Goal: Information Seeking & Learning: Learn about a topic

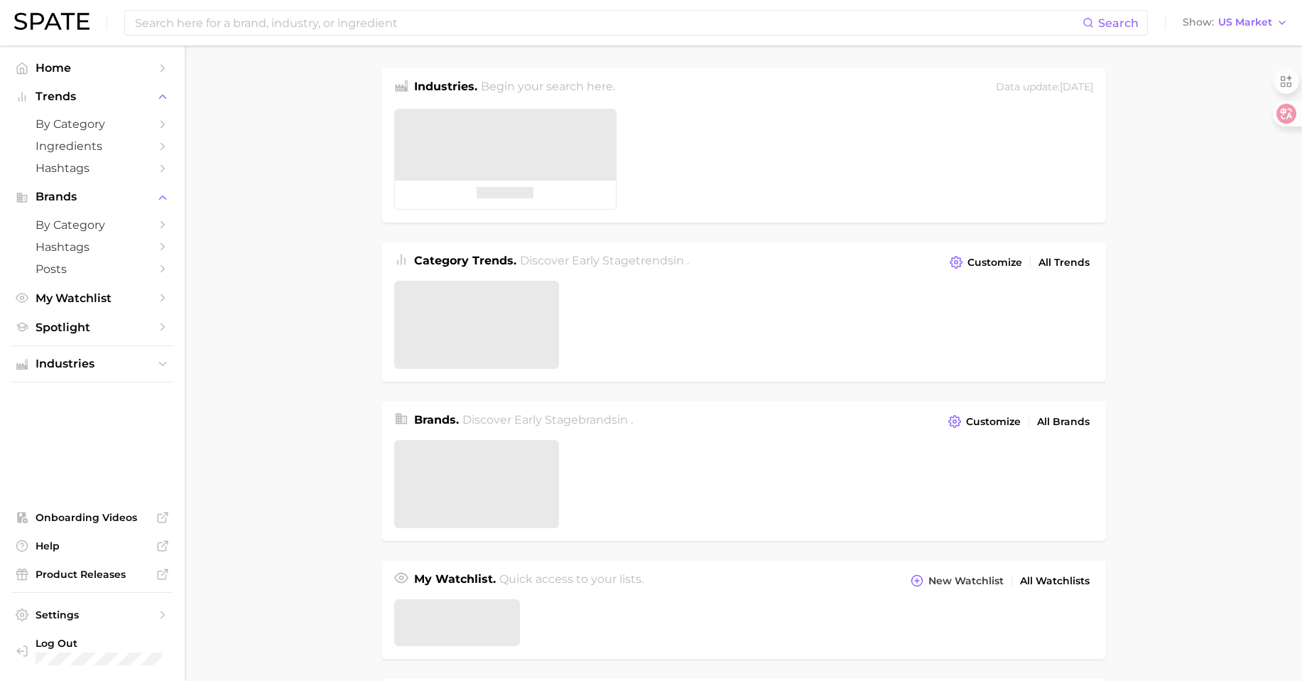
drag, startPoint x: 1228, startPoint y: 16, endPoint x: 1244, endPoint y: 384, distance: 368.3
click at [1244, 384] on html "Search Show US Market Home Trends by Category Ingredients Hashtags Brands by Ca…" at bounding box center [651, 340] width 1302 height 681
click at [1223, 26] on span "US Market" at bounding box center [1245, 22] width 54 height 8
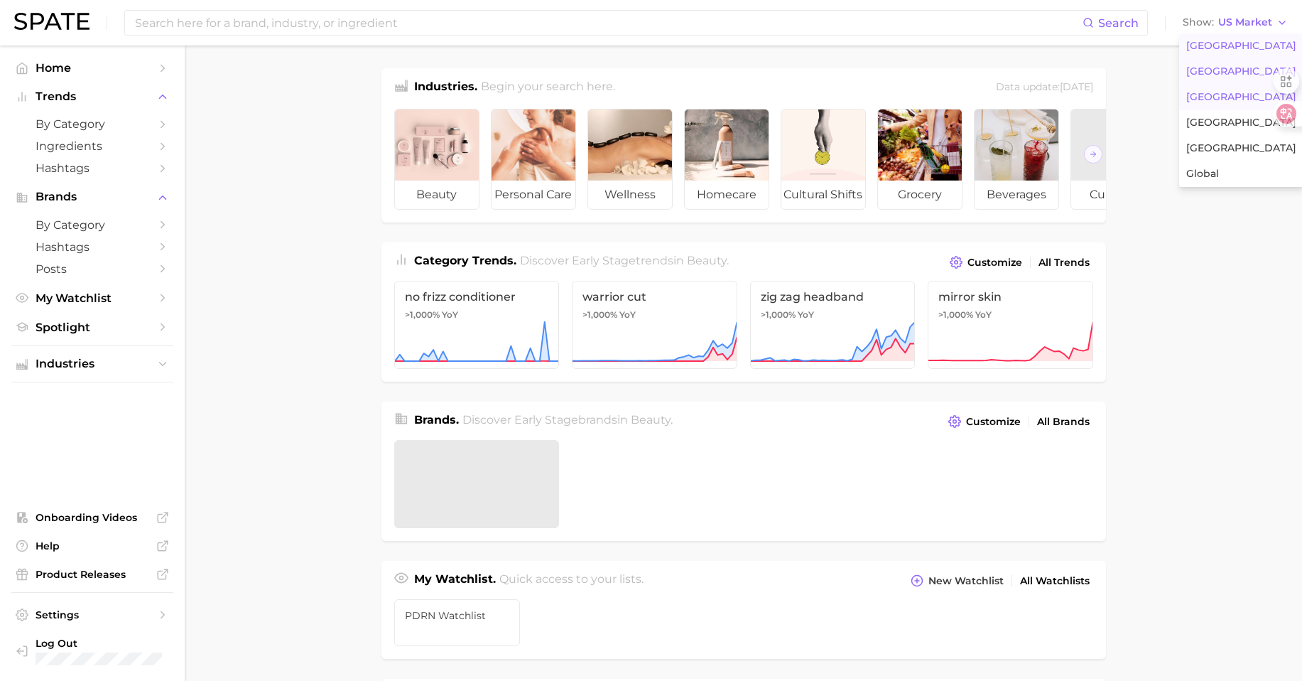
click at [1221, 73] on span "[GEOGRAPHIC_DATA]" at bounding box center [1241, 71] width 110 height 12
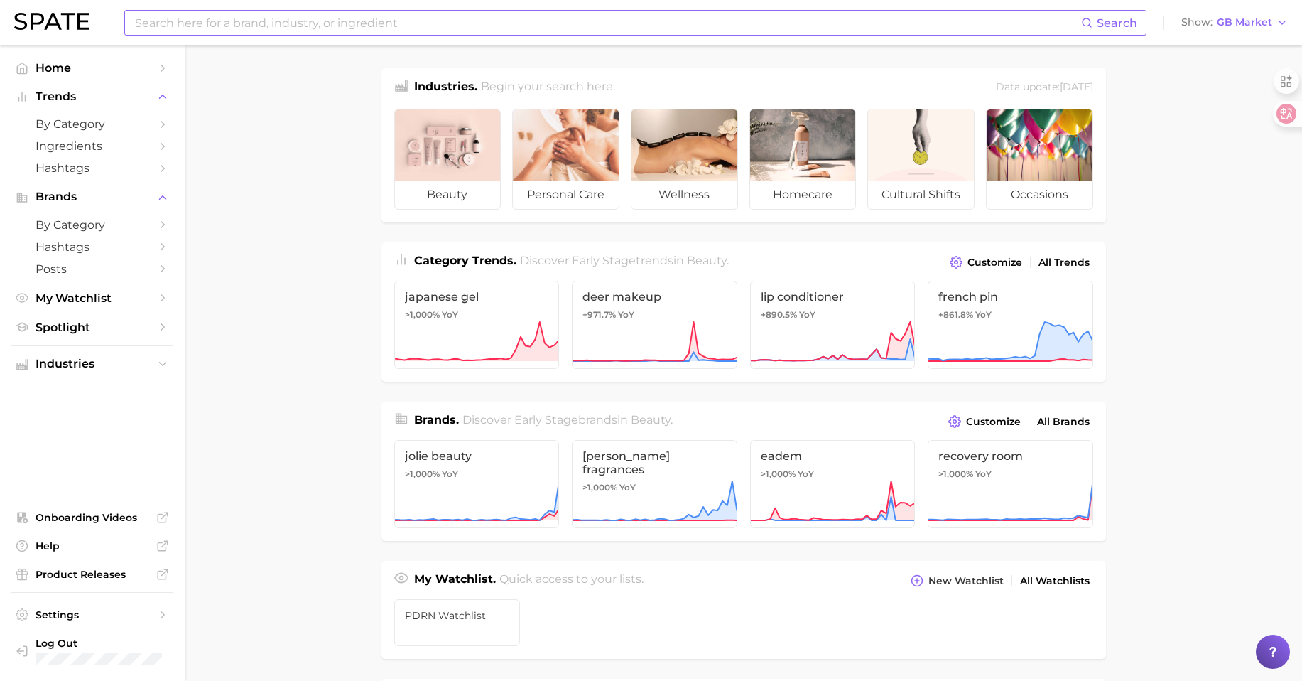
click at [266, 19] on input at bounding box center [608, 23] width 948 height 24
type input "kbeauty"
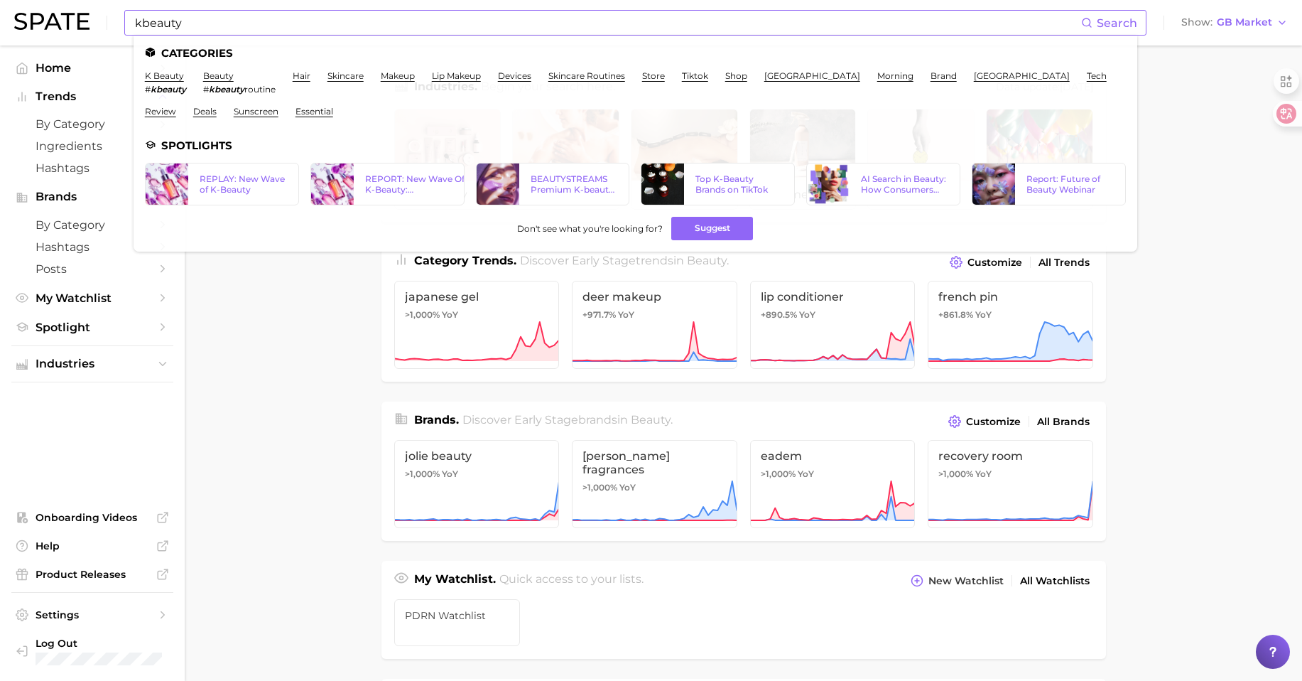
click at [158, 82] on li "k beauty # kbeauty" at bounding box center [165, 82] width 41 height 24
click at [160, 77] on link "k beauty" at bounding box center [164, 75] width 39 height 11
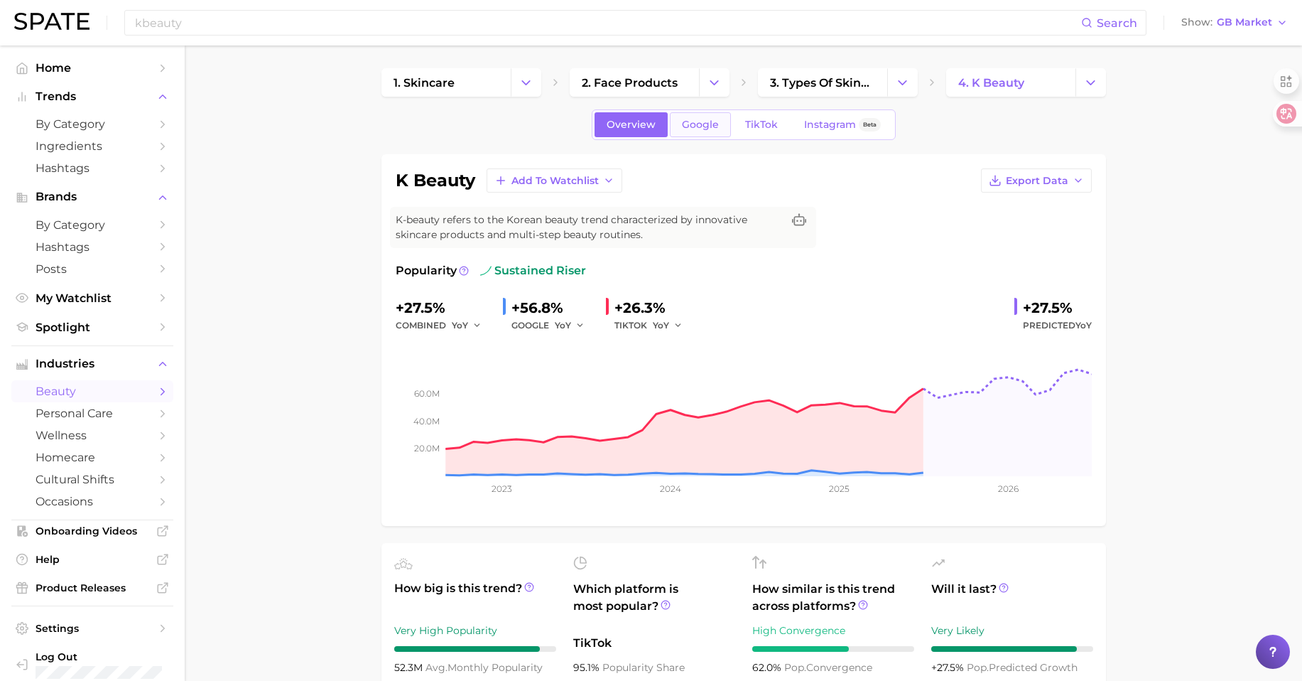
click at [708, 126] on span "Google" at bounding box center [700, 125] width 37 height 12
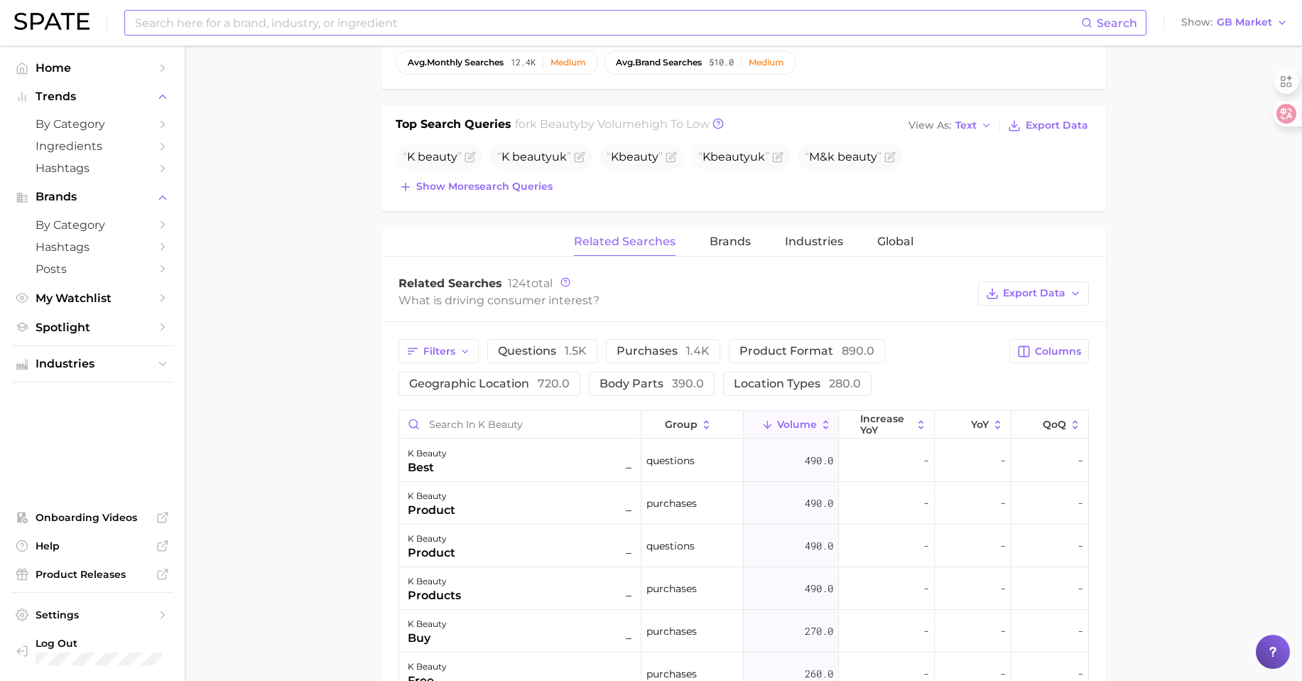
scroll to position [426, 0]
